Goal: Obtain resource: Download file/media

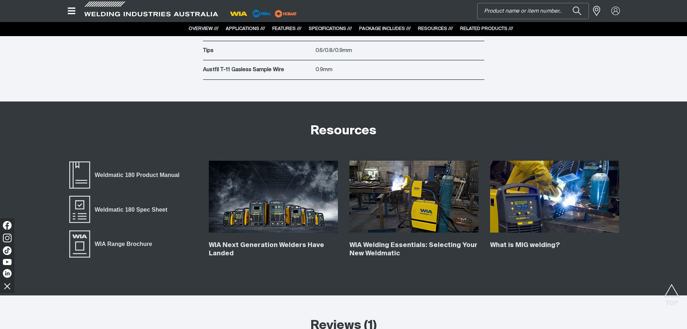
click at [518, 10] on input "Search" at bounding box center [533, 11] width 111 height 16
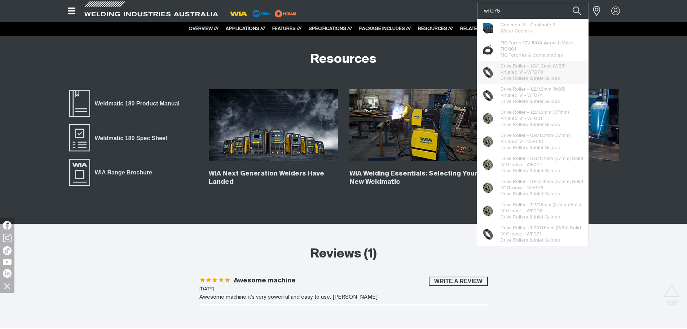
scroll to position [2814, 0]
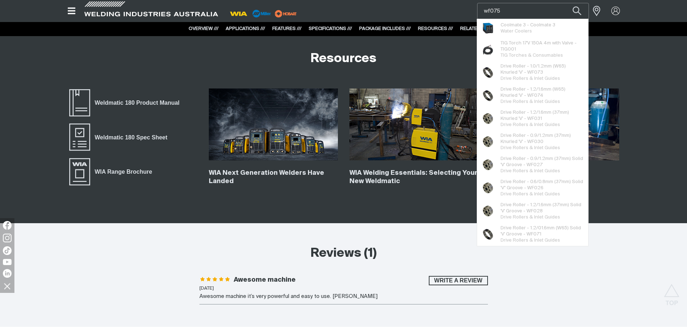
type input "wf075"
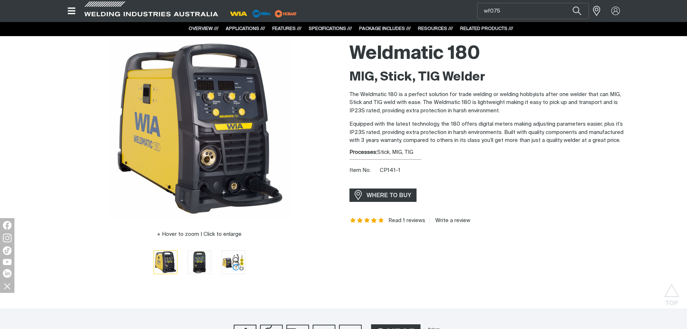
scroll to position [0, 0]
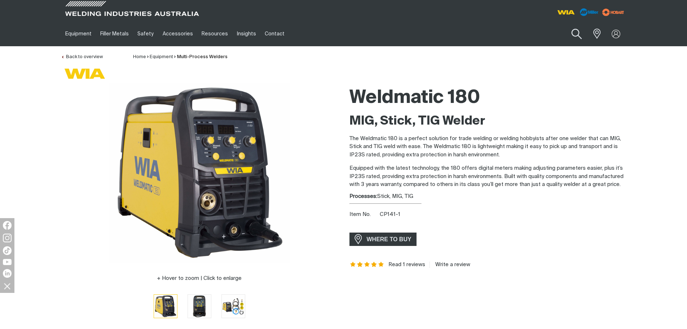
click at [576, 33] on button "Search products" at bounding box center [576, 34] width 29 height 21
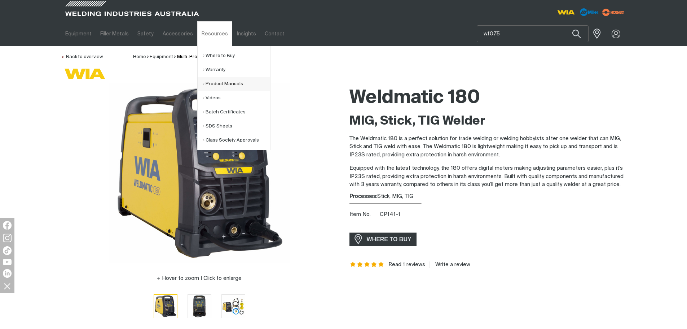
click at [239, 83] on link "Product Manuals" at bounding box center [236, 84] width 67 height 14
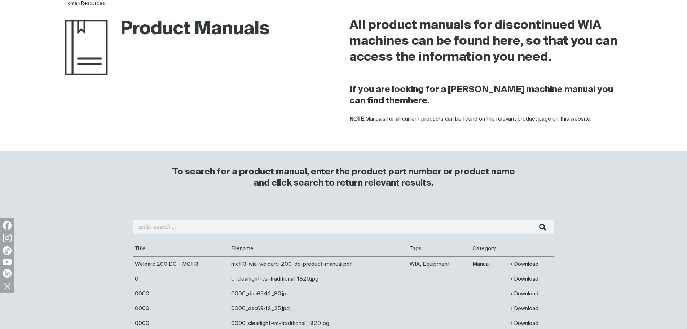
scroll to position [108, 0]
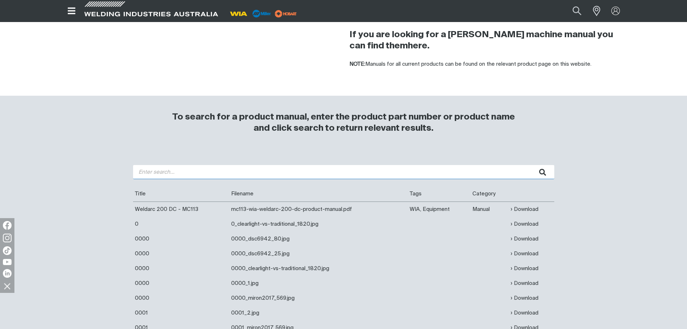
click at [173, 171] on input "search" at bounding box center [343, 172] width 421 height 14
type input "500i"
click at [532, 165] on button "submit" at bounding box center [543, 172] width 23 height 14
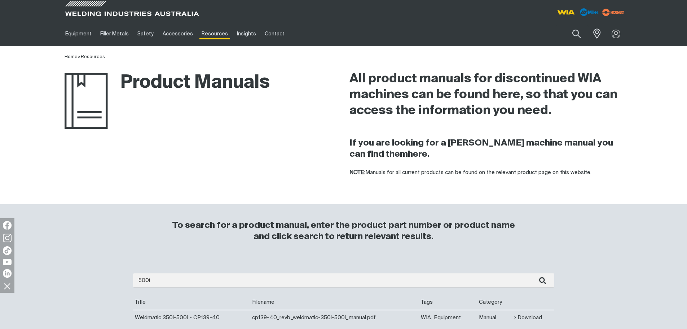
scroll to position [108, 0]
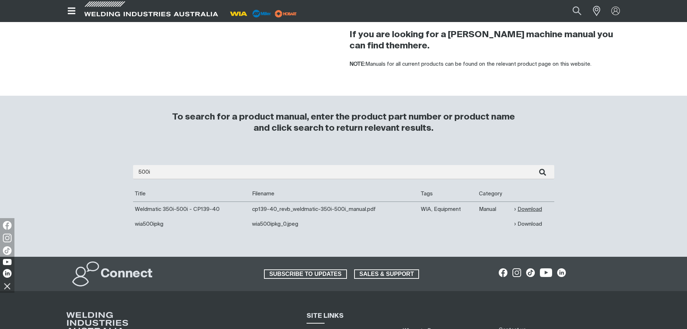
click at [526, 209] on link "Download" at bounding box center [529, 209] width 28 height 8
click at [534, 222] on link "Download" at bounding box center [529, 224] width 28 height 8
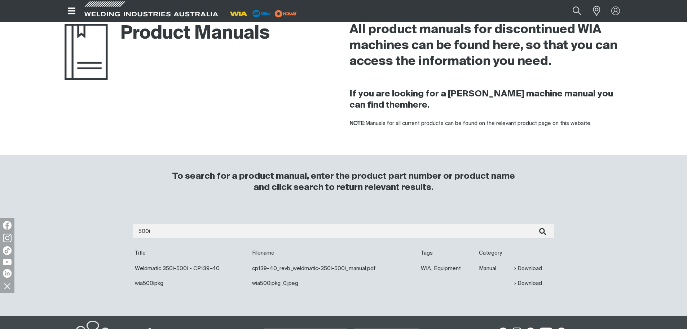
scroll to position [0, 0]
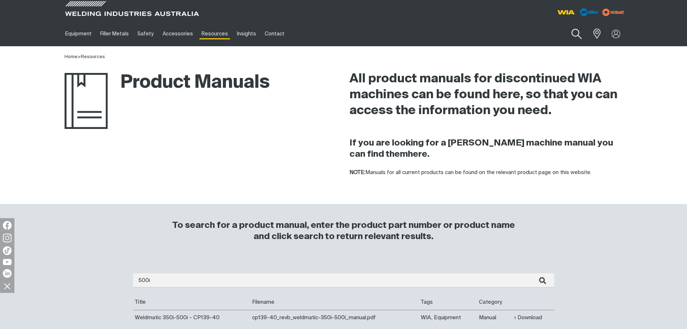
click at [574, 31] on button "Search products" at bounding box center [576, 34] width 29 height 21
click at [496, 32] on input "Search" at bounding box center [532, 34] width 111 height 16
drag, startPoint x: 491, startPoint y: 0, endPoint x: 362, endPoint y: 22, distance: 131.4
click at [361, 22] on ul "Equipment Stick Welders TIG Welders MIG Welders Multi-Process Welders Engine Dr…" at bounding box center [273, 33] width 424 height 25
click at [535, 35] on input "Search" at bounding box center [532, 34] width 111 height 16
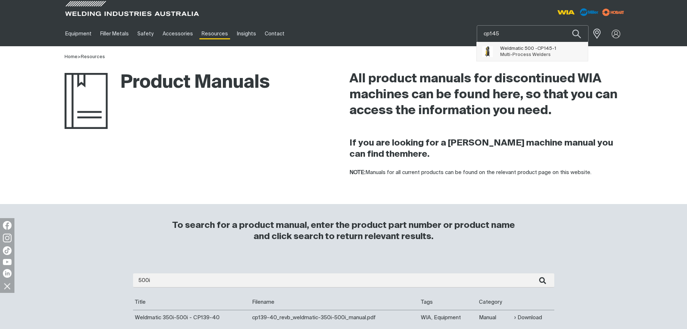
type input "cp145"
click at [528, 51] on span "Weldmatic 500 - CP145 -1 Multi-Process Welders" at bounding box center [528, 51] width 56 height 14
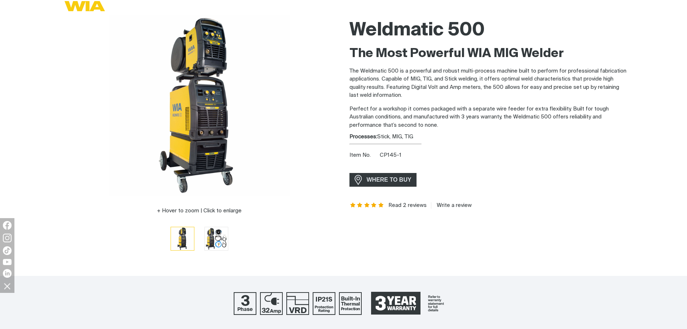
scroll to position [108, 0]
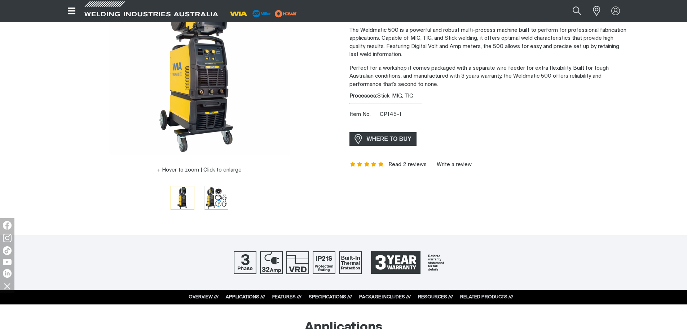
click at [216, 194] on img "Go to slide 2" at bounding box center [216, 197] width 23 height 23
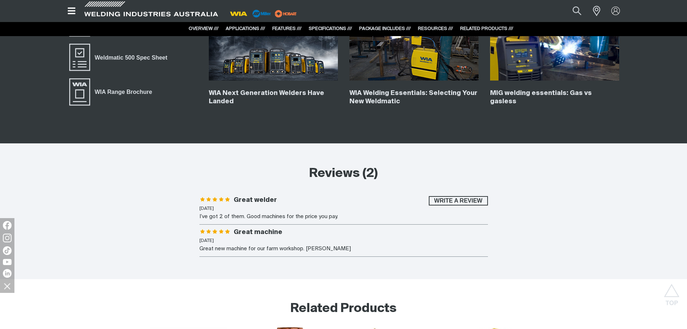
scroll to position [2706, 0]
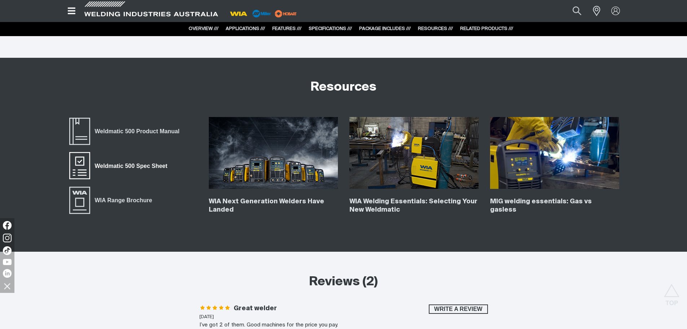
click at [141, 163] on span "Weldmatic 500 Spec Sheet" at bounding box center [131, 165] width 82 height 9
click at [576, 7] on button "Search products" at bounding box center [577, 10] width 29 height 19
click at [533, 9] on input "Search" at bounding box center [533, 11] width 111 height 16
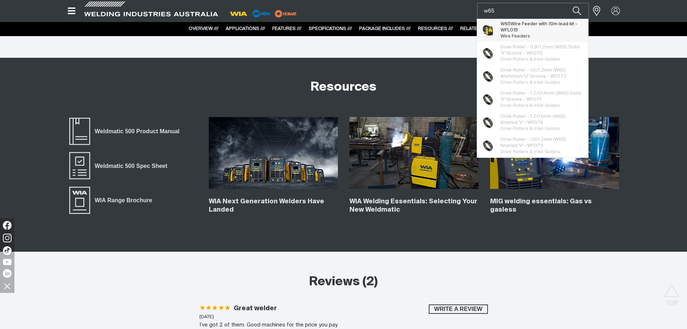
type input "w65"
click at [528, 24] on span "W65 Wire Feeder with 10m lead kit - WFL015" at bounding box center [542, 27] width 83 height 12
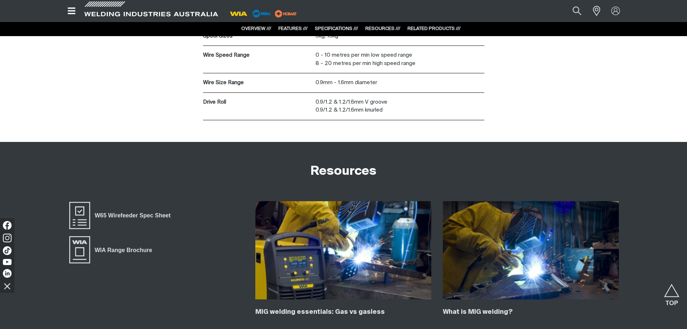
scroll to position [1119, 0]
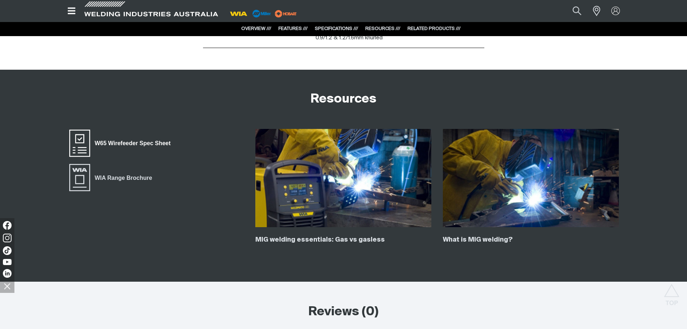
click at [148, 140] on span "W65 Wirefeeder Spec Sheet" at bounding box center [132, 143] width 85 height 9
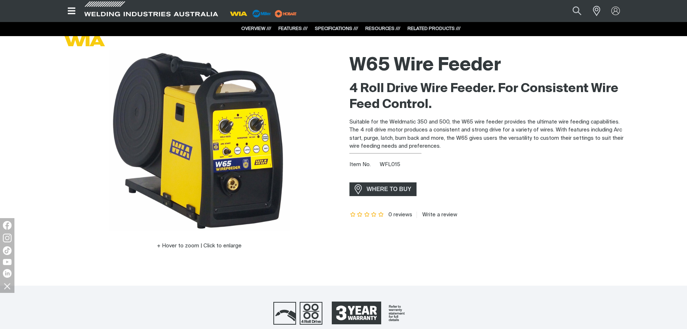
scroll to position [0, 0]
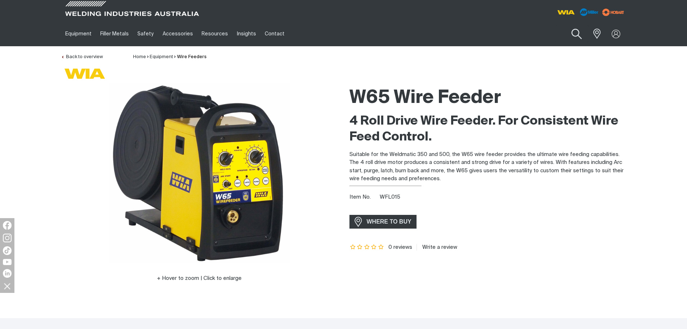
click at [568, 31] on button "Search products" at bounding box center [576, 34] width 29 height 21
click at [542, 30] on input "Search" at bounding box center [532, 34] width 111 height 16
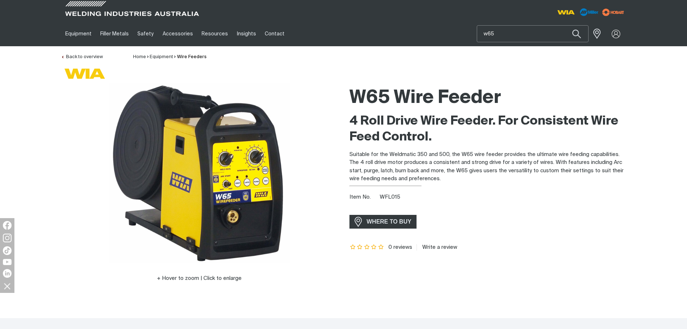
drag, startPoint x: 522, startPoint y: 30, endPoint x: 439, endPoint y: 27, distance: 82.7
click at [439, 27] on div "Equipment Stick Welders TIG Welders MIG Welders Multi-Process Welders Engine Dr…" at bounding box center [344, 33] width 566 height 25
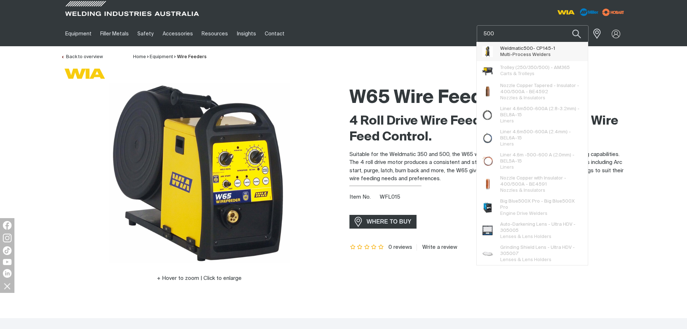
type input "500"
click at [556, 50] on span "Weldmatic 500 - CP145-1 Multi-Process Welders" at bounding box center [518, 51] width 83 height 19
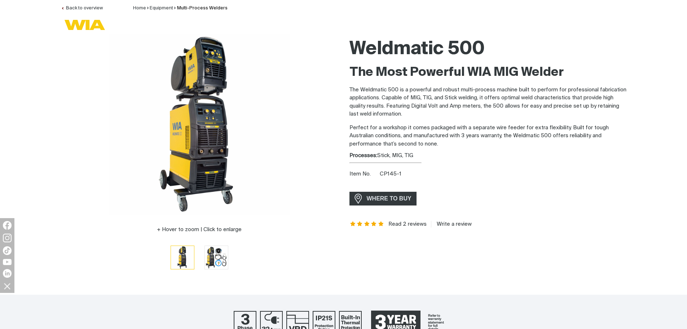
scroll to position [108, 0]
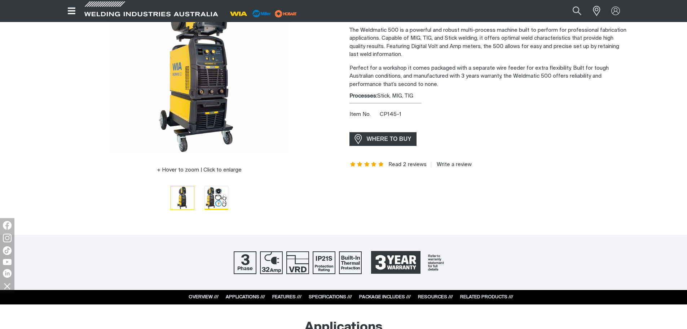
click at [226, 200] on img "Go to slide 2" at bounding box center [216, 197] width 23 height 23
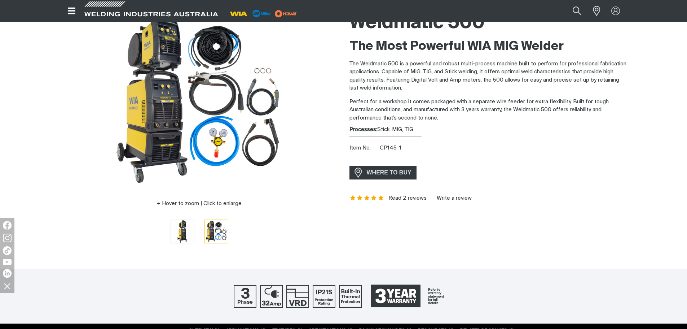
scroll to position [0, 0]
